Goal: Find specific page/section: Find specific page/section

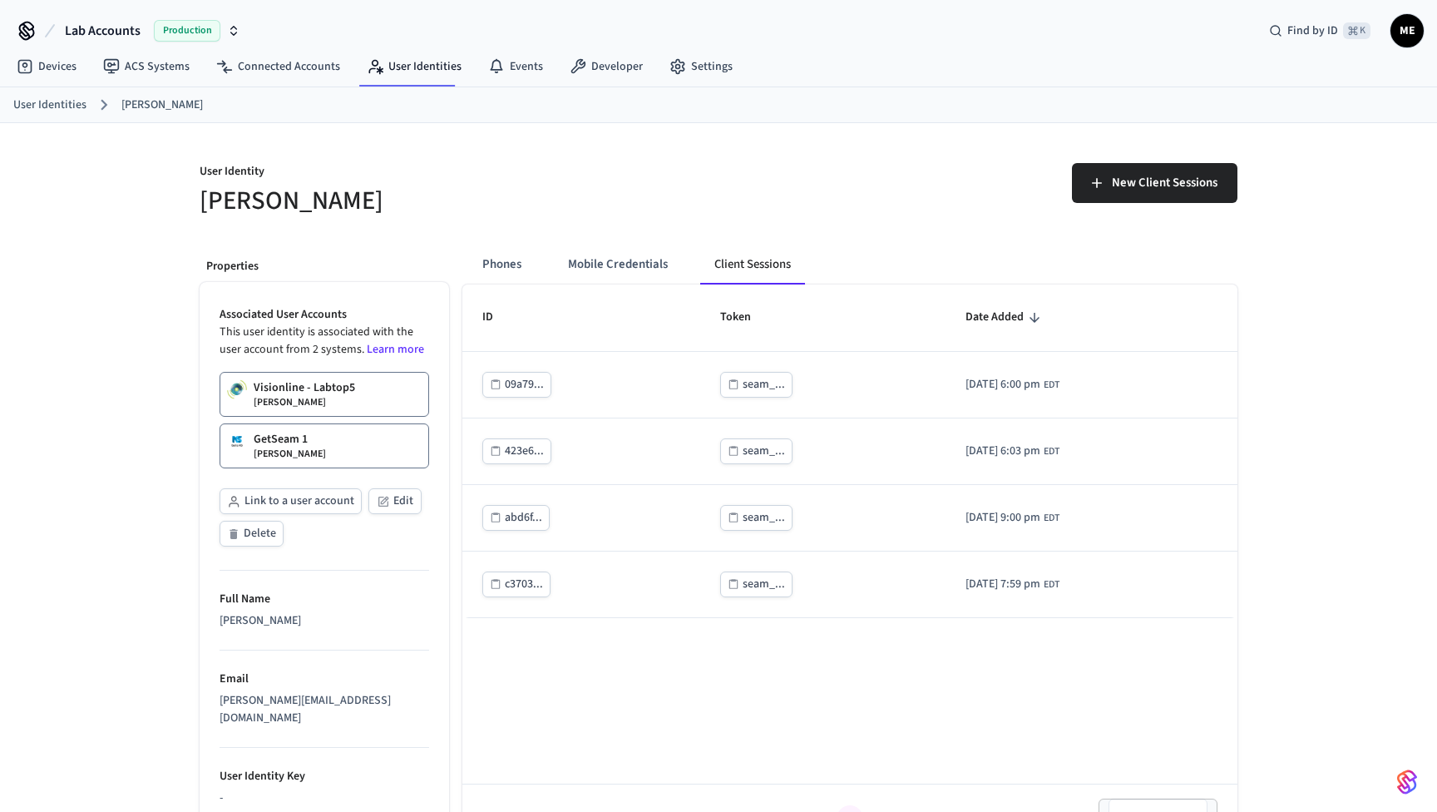
click at [276, 497] on button "Link to a user account" at bounding box center [291, 501] width 142 height 26
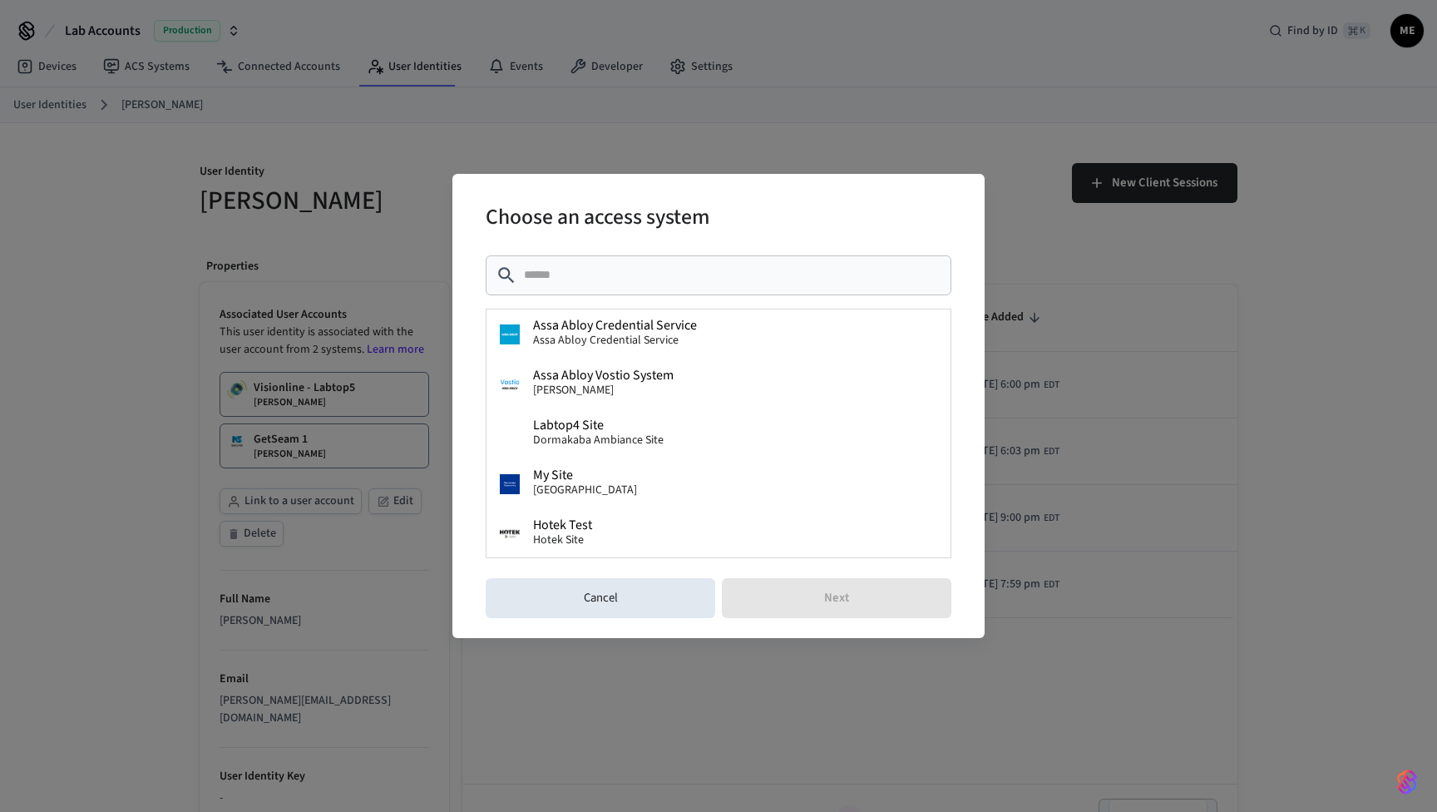
click at [608, 257] on div "​ ​" at bounding box center [719, 275] width 466 height 40
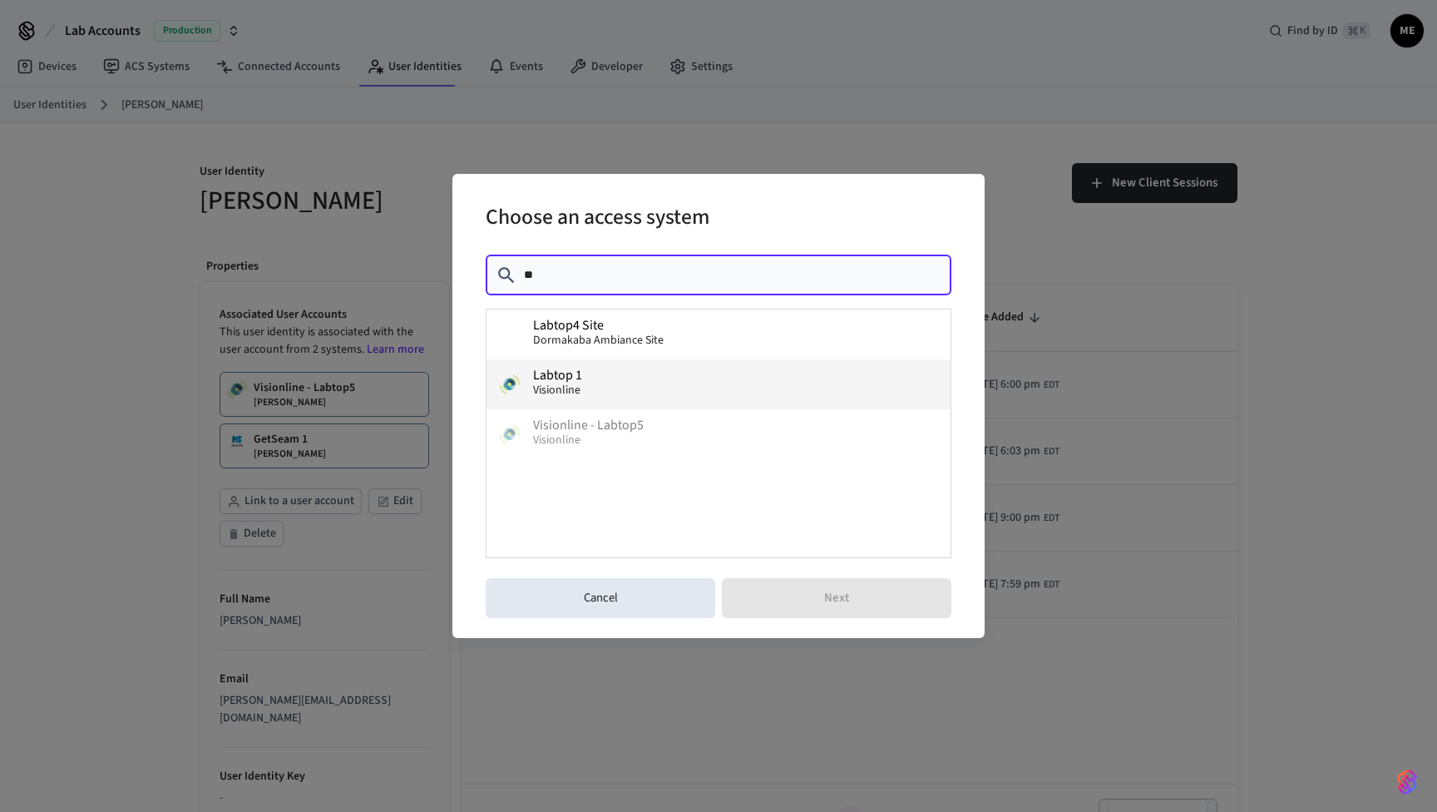
type input "*"
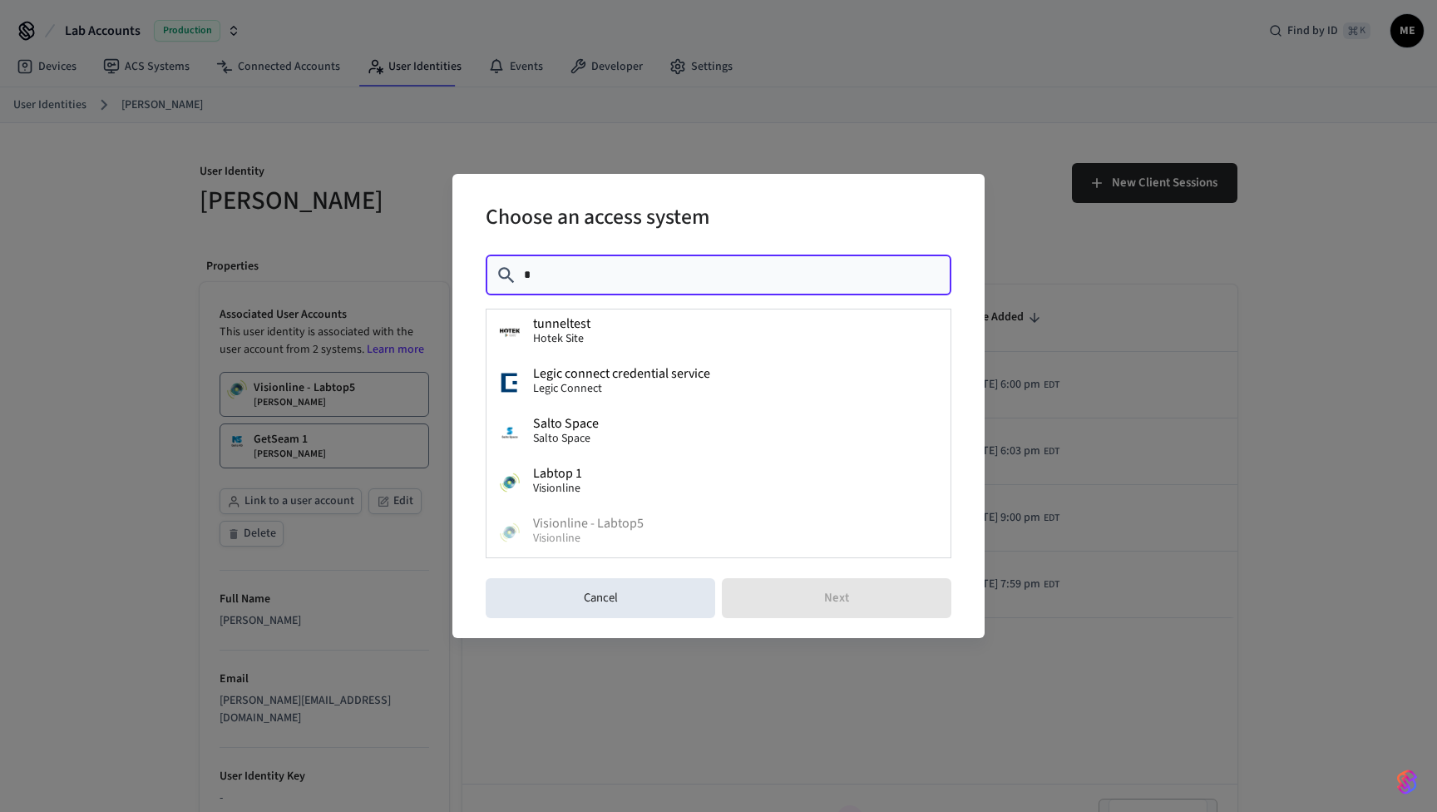
scroll to position [201, 0]
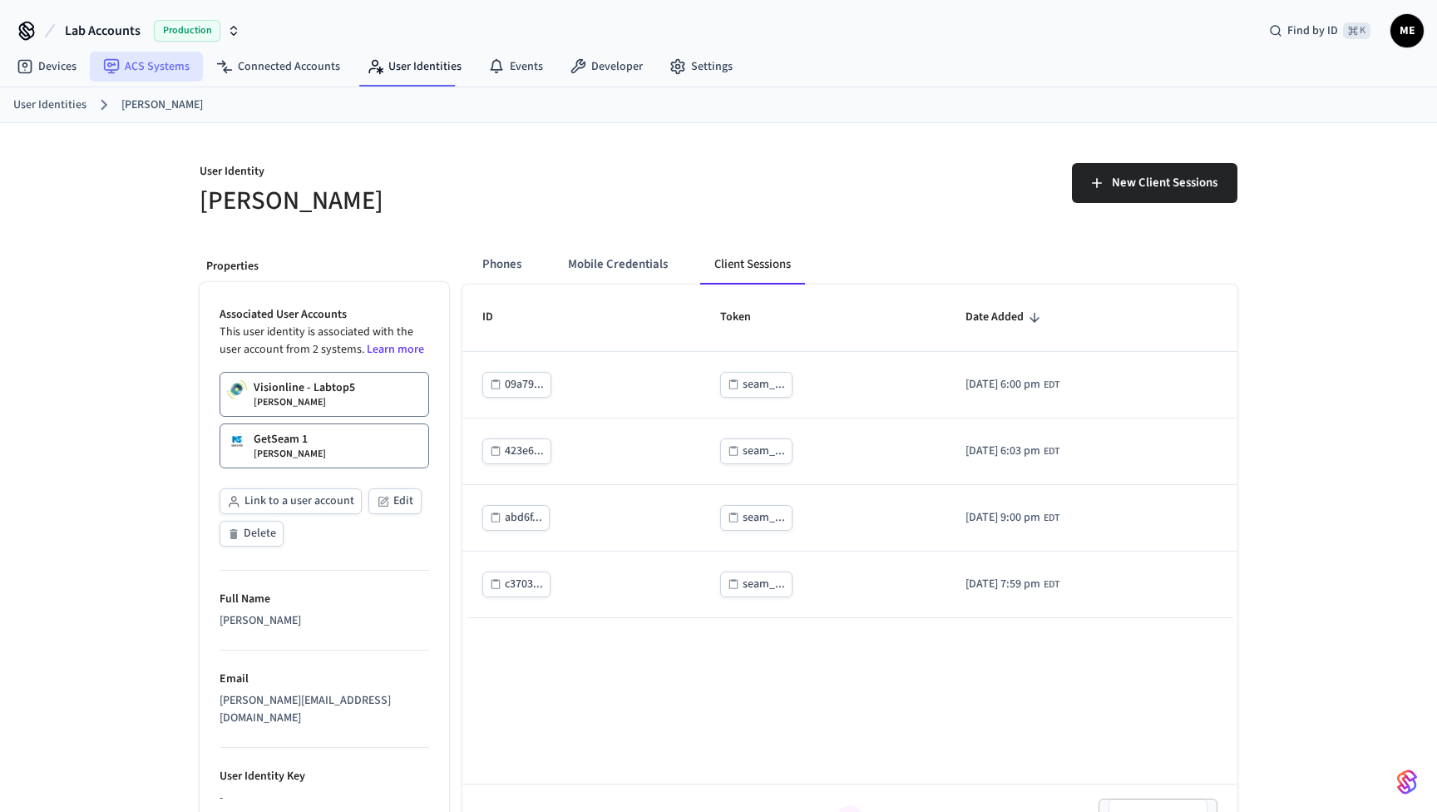
click at [151, 54] on link "ACS Systems" at bounding box center [146, 67] width 113 height 30
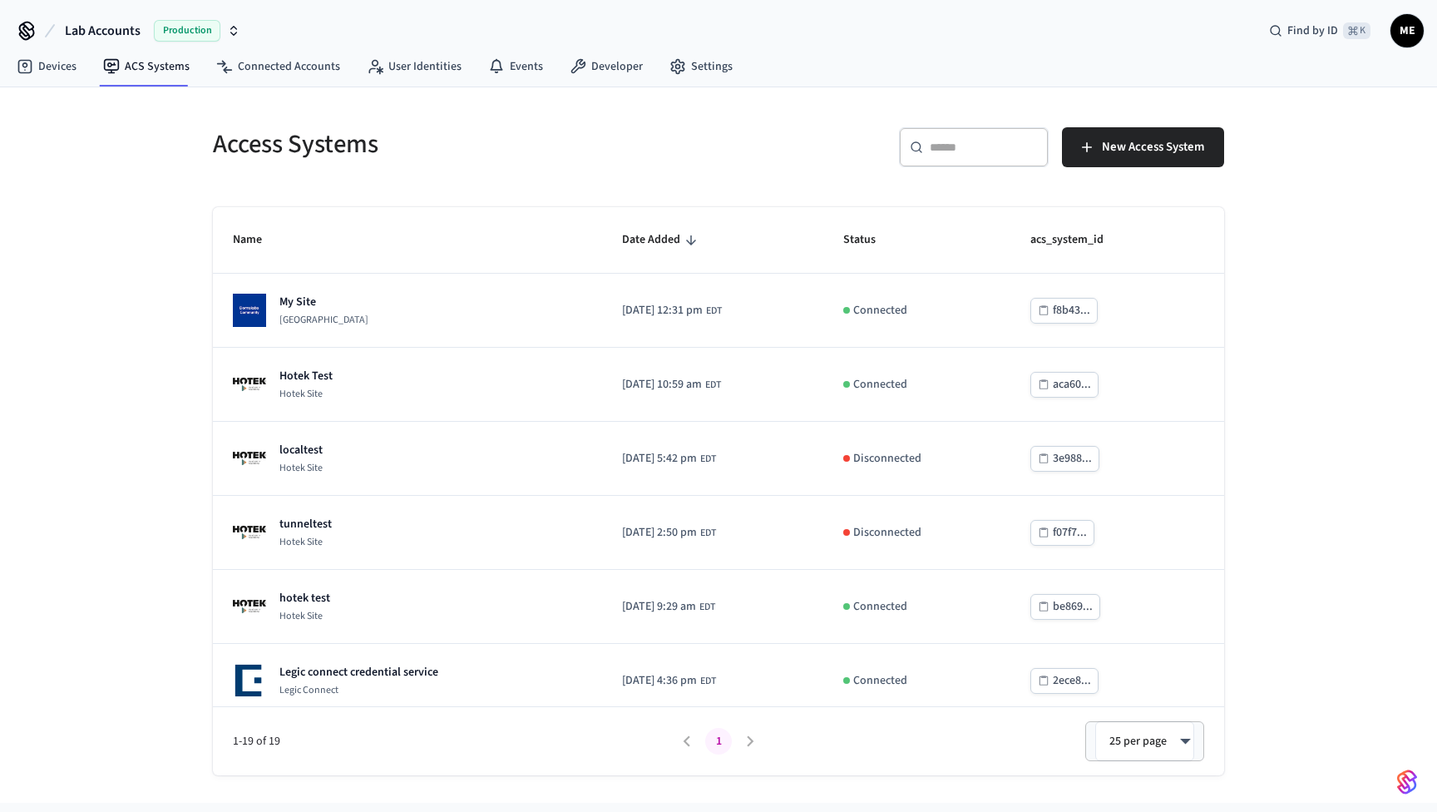
click at [958, 136] on div "​ ​" at bounding box center [974, 147] width 150 height 40
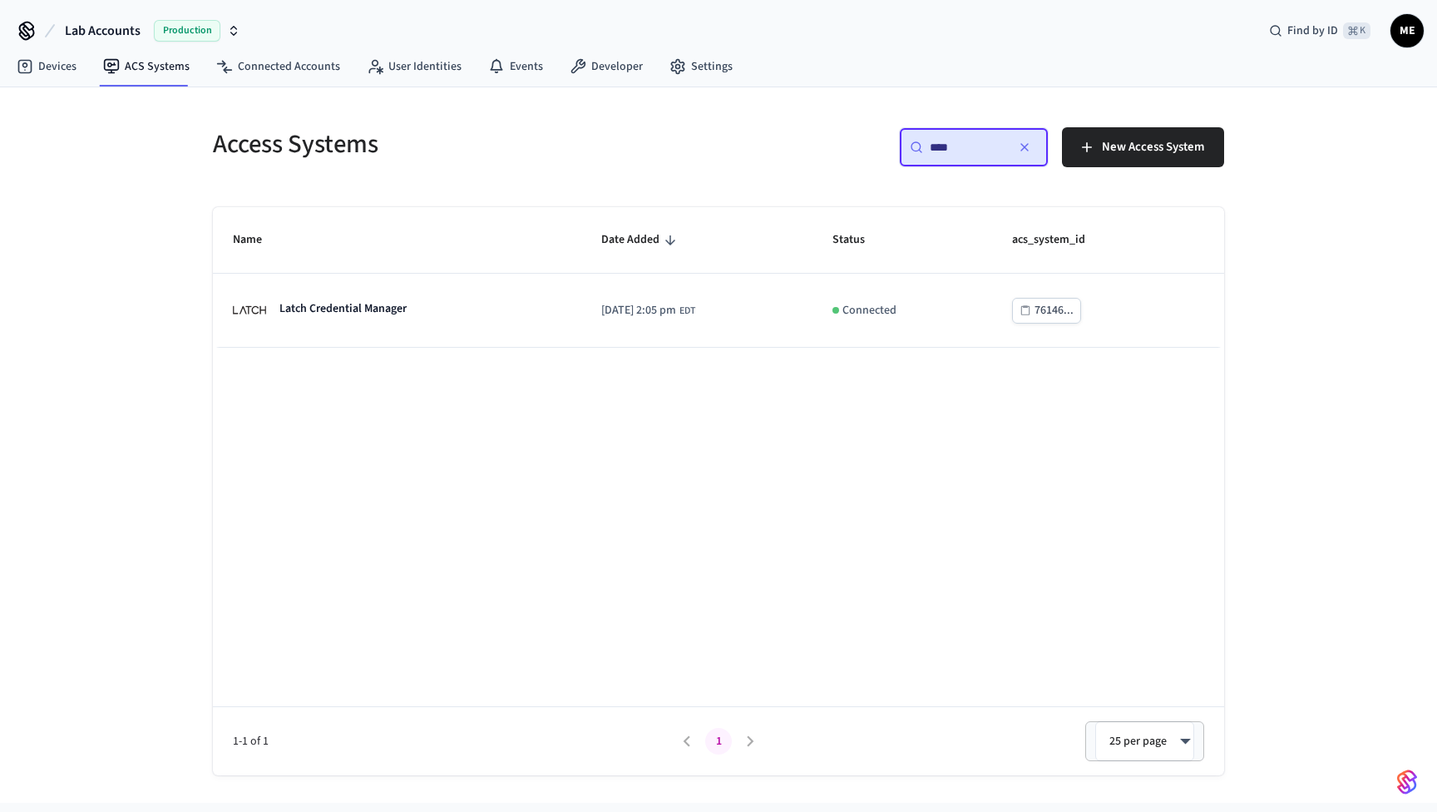
type input "****"
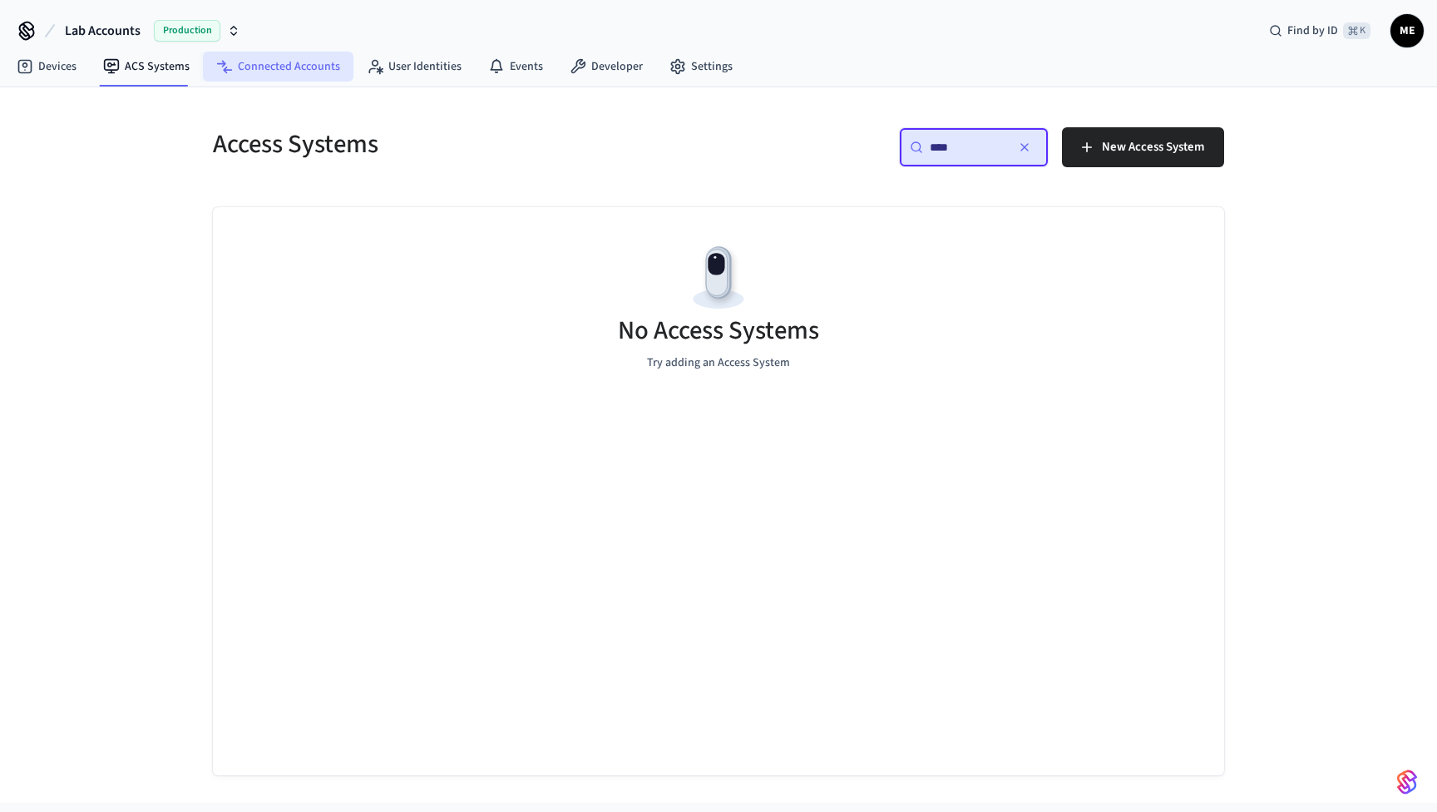
drag, startPoint x: 928, startPoint y: 178, endPoint x: 273, endPoint y: 63, distance: 665.2
click at [273, 63] on link "Connected Accounts" at bounding box center [278, 67] width 151 height 30
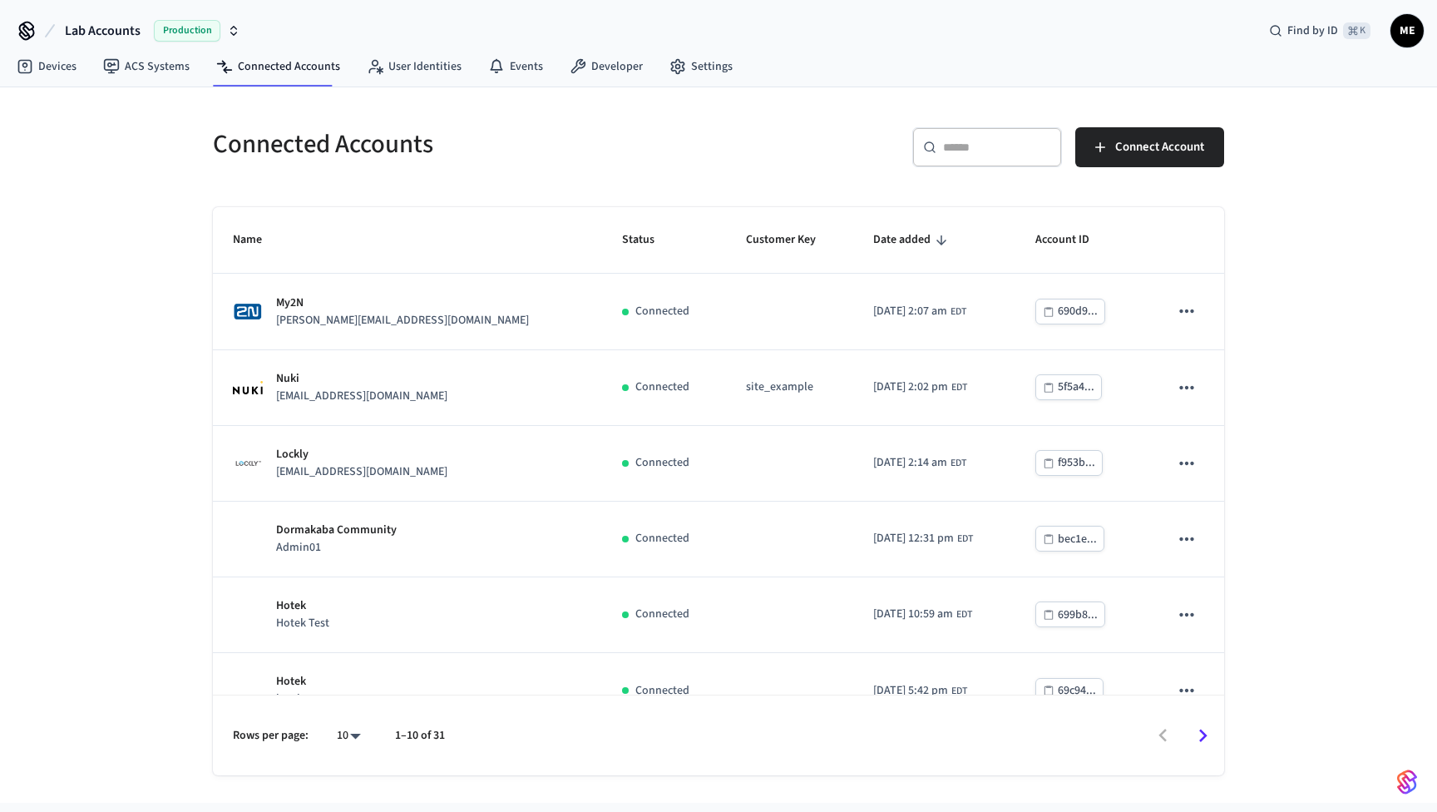
click at [1015, 160] on div "​ ​" at bounding box center [987, 147] width 150 height 40
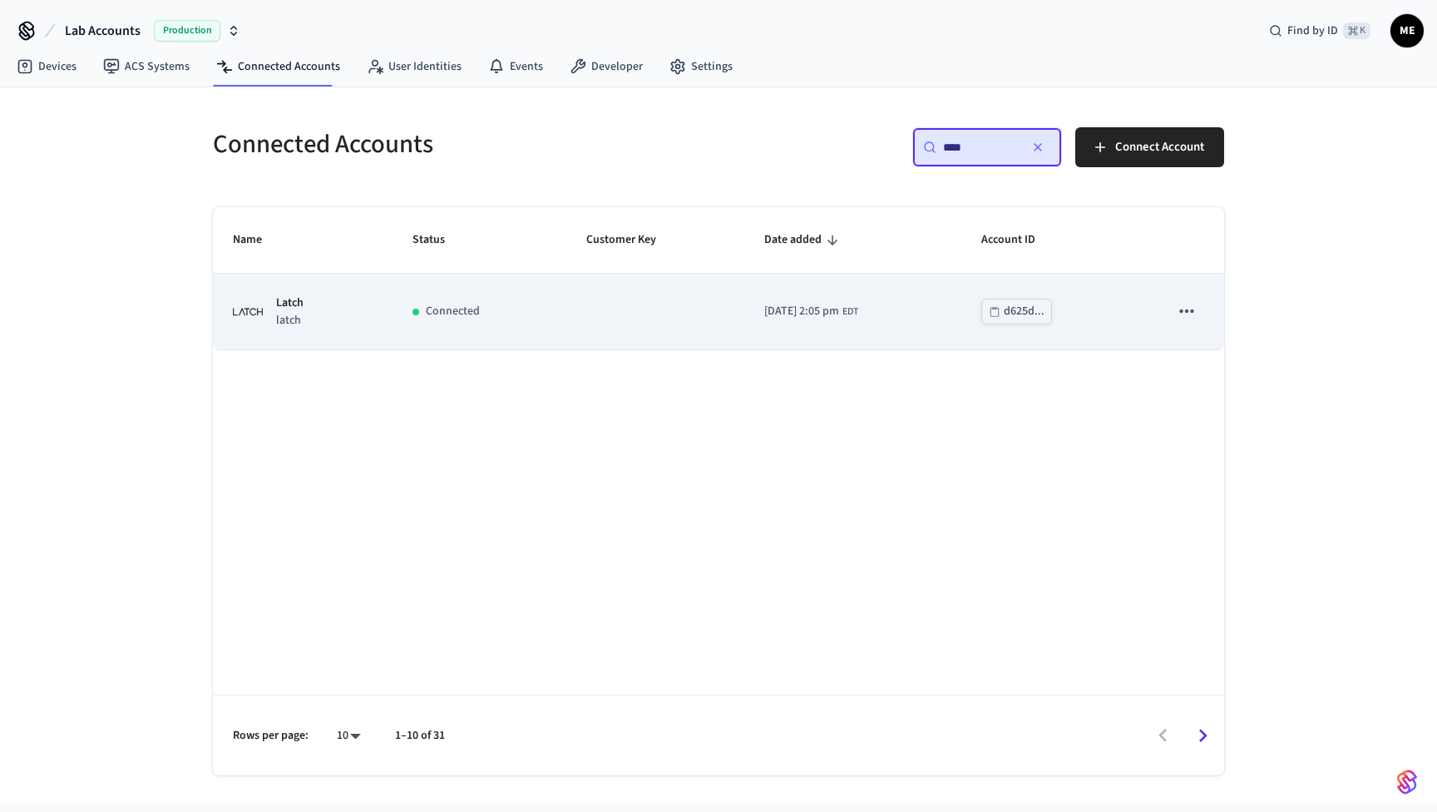
type input "****"
click at [744, 293] on td "[DATE] 2:05 pm EDT" at bounding box center [852, 312] width 217 height 76
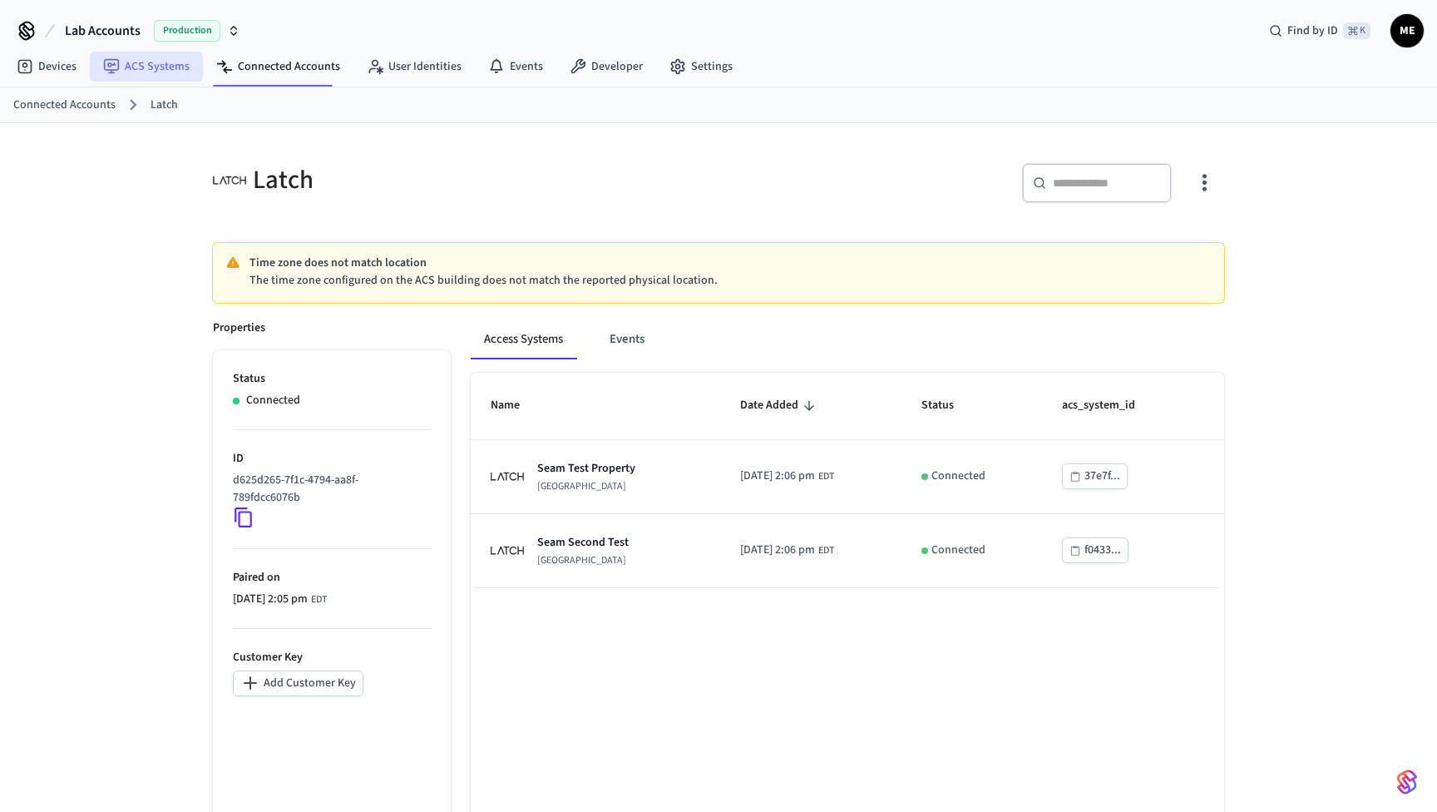
click at [138, 62] on link "ACS Systems" at bounding box center [146, 67] width 113 height 30
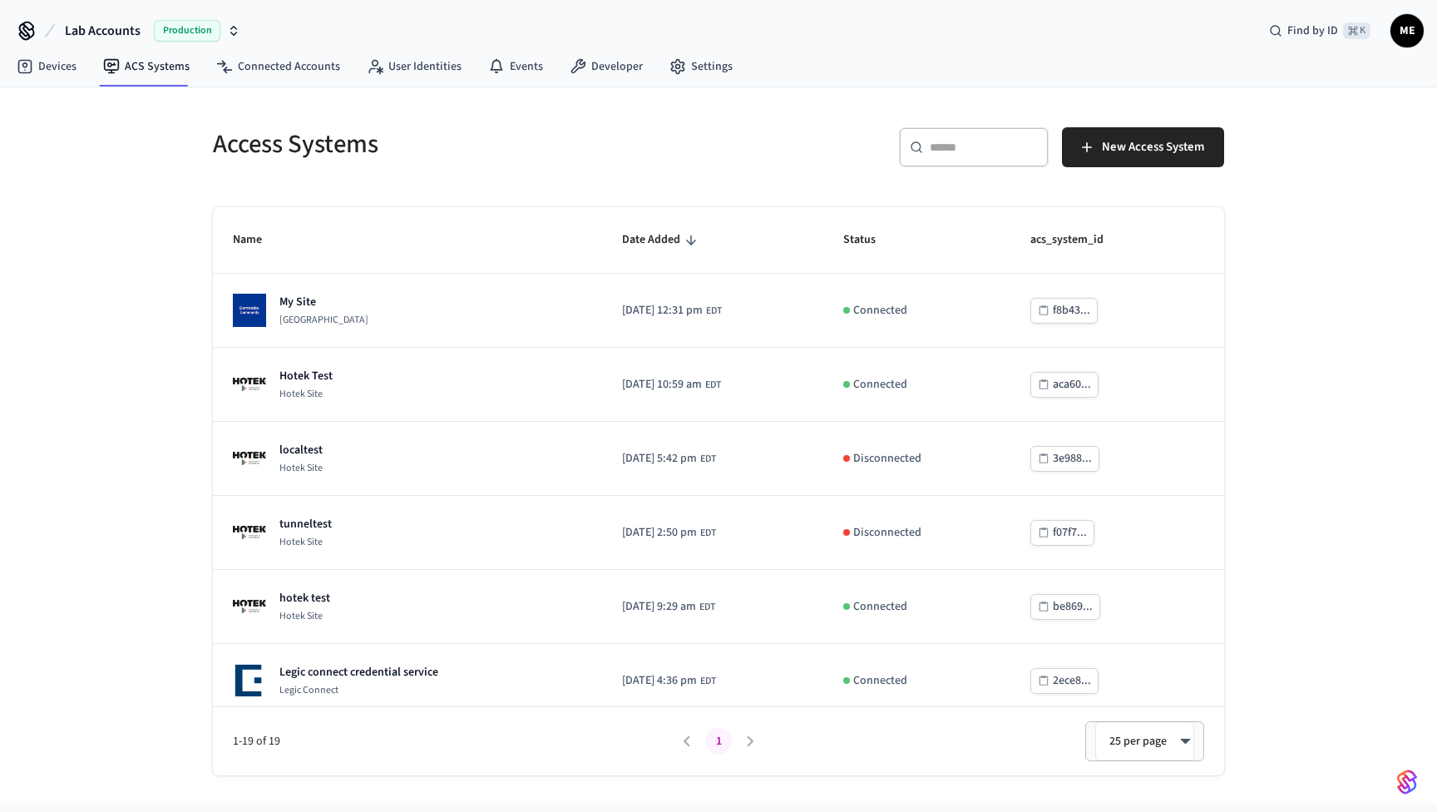
click at [1044, 156] on div "​ ​" at bounding box center [974, 147] width 150 height 40
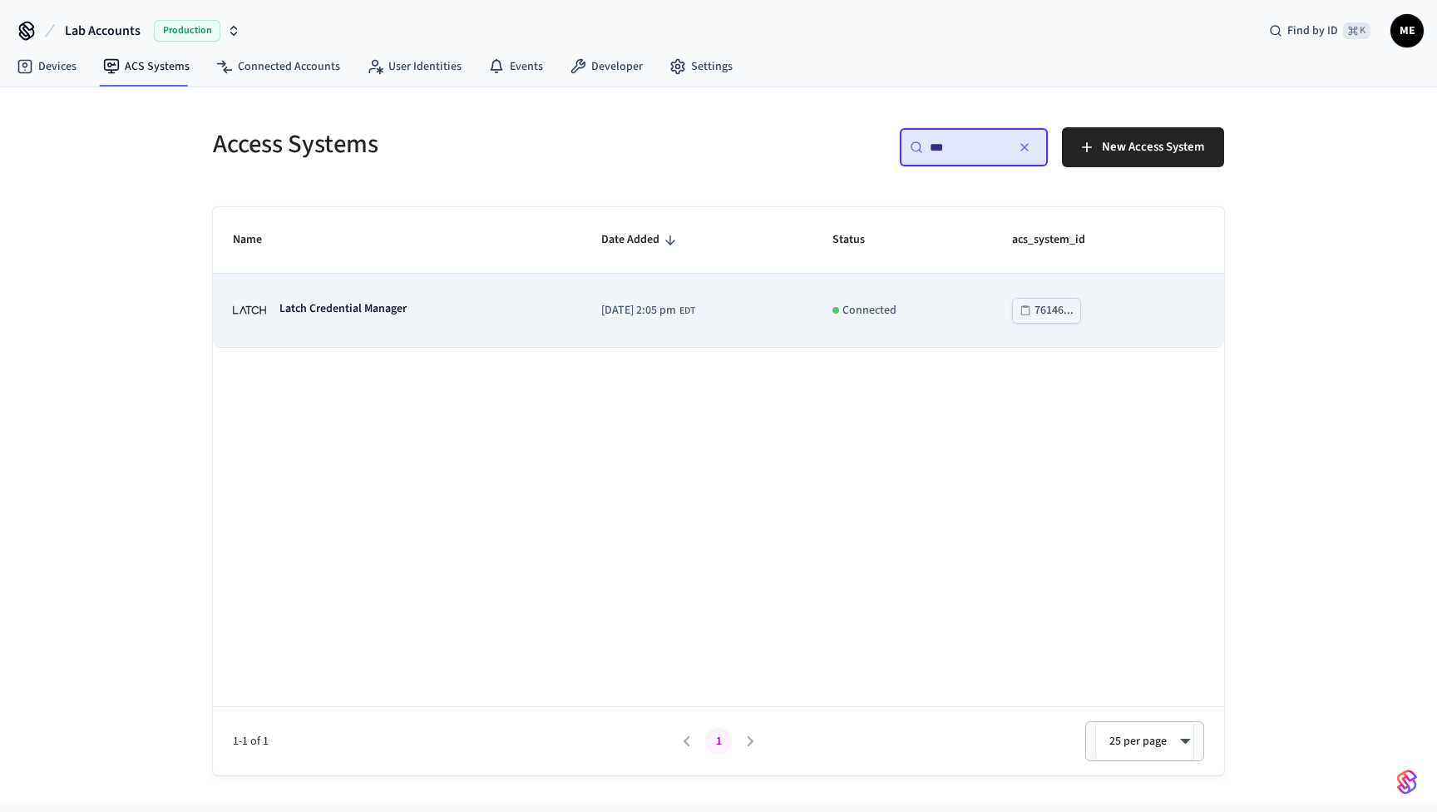
type input "***"
click at [327, 313] on p "Latch Credential Manager" at bounding box center [342, 308] width 127 height 17
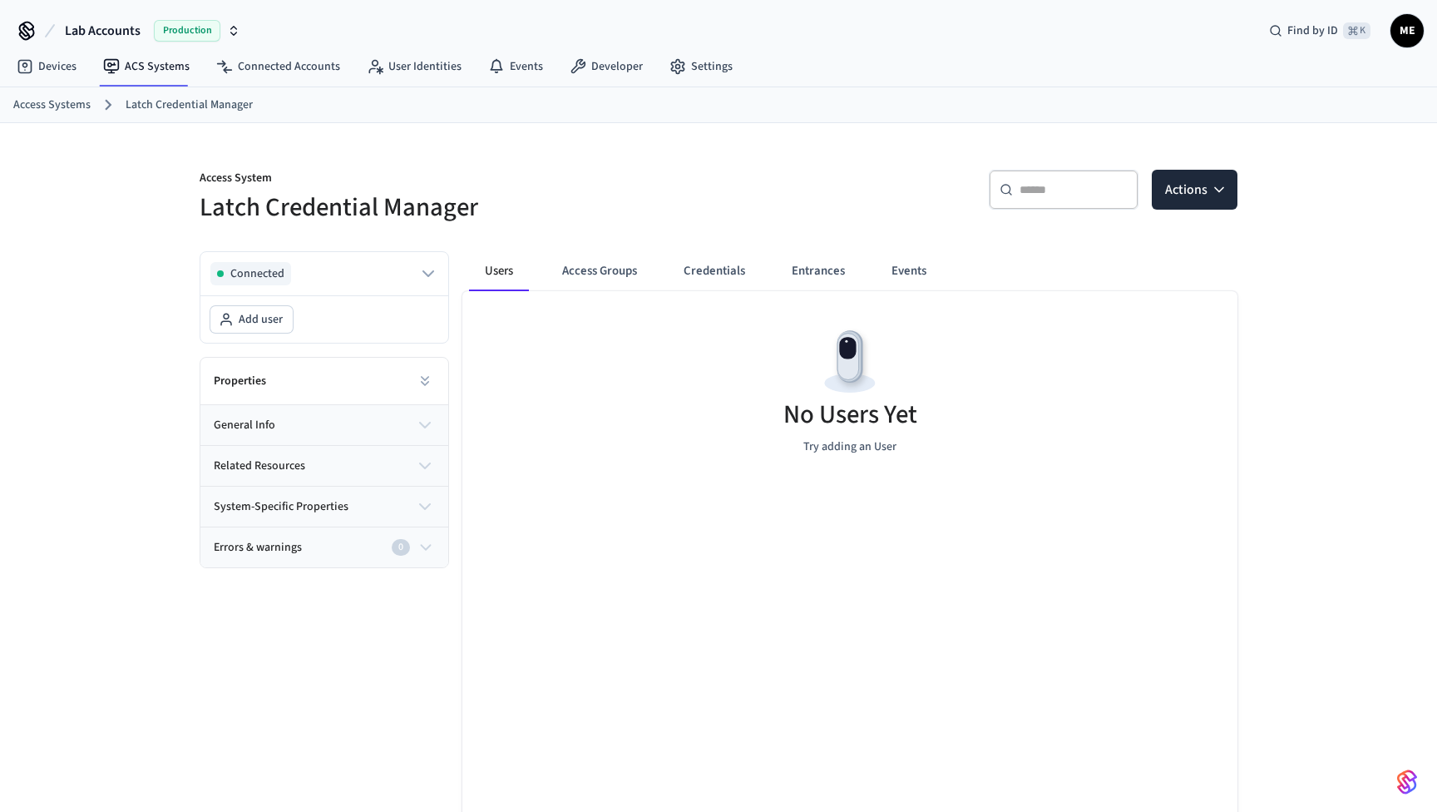
click at [1073, 168] on div "​ ​ Actions" at bounding box center [972, 187] width 529 height 75
click at [1070, 192] on input "text" at bounding box center [1073, 189] width 108 height 17
type input "*"
click at [1154, 1] on div "Lab Accounts Production Find by ID ⌘ K ME" at bounding box center [718, 24] width 1437 height 48
click at [567, 267] on button "Access Groups" at bounding box center [599, 271] width 101 height 40
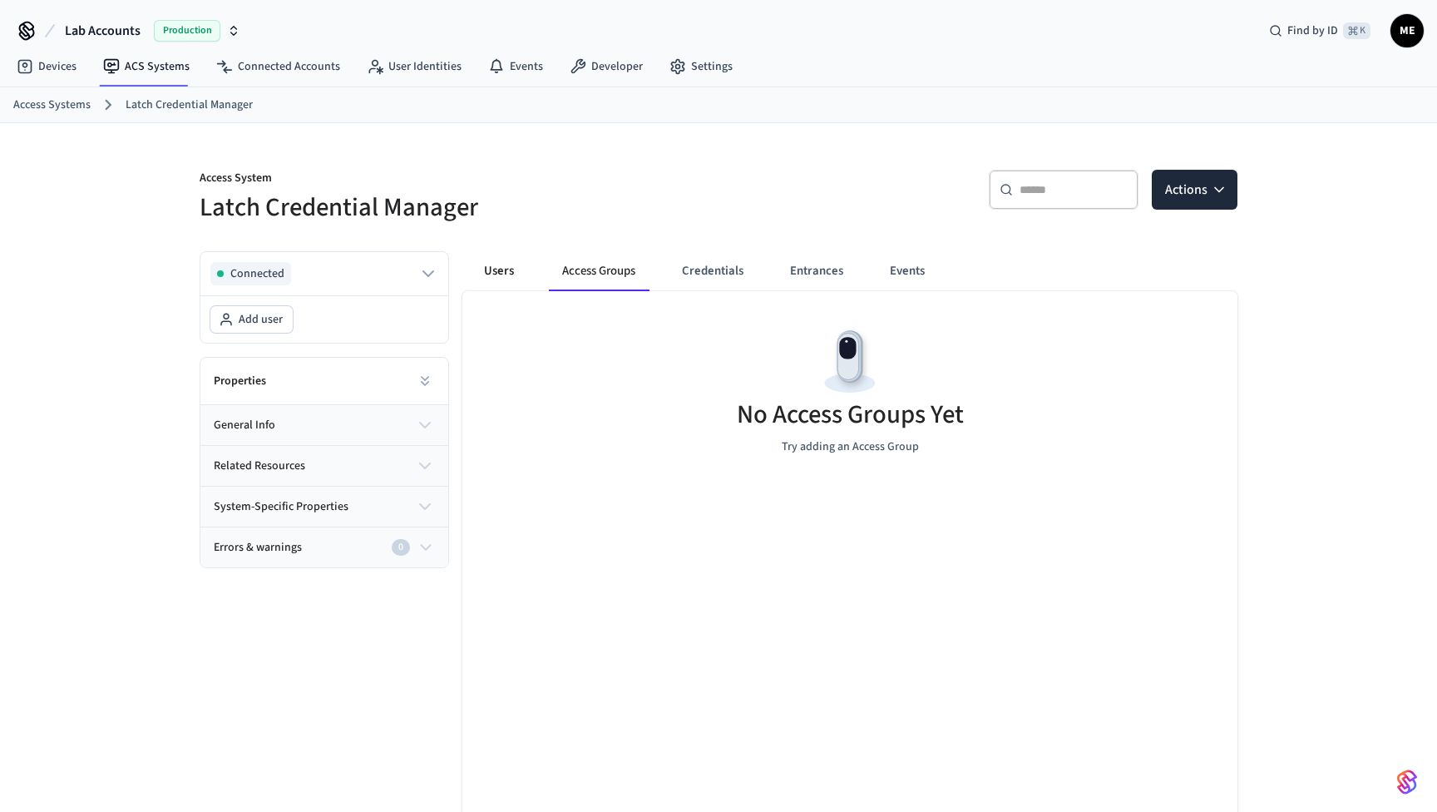
click at [511, 268] on button "Users" at bounding box center [499, 271] width 60 height 40
click at [521, 278] on button "Users" at bounding box center [499, 271] width 60 height 40
click at [606, 78] on link "Developer" at bounding box center [606, 67] width 100 height 30
